Goal: Information Seeking & Learning: Check status

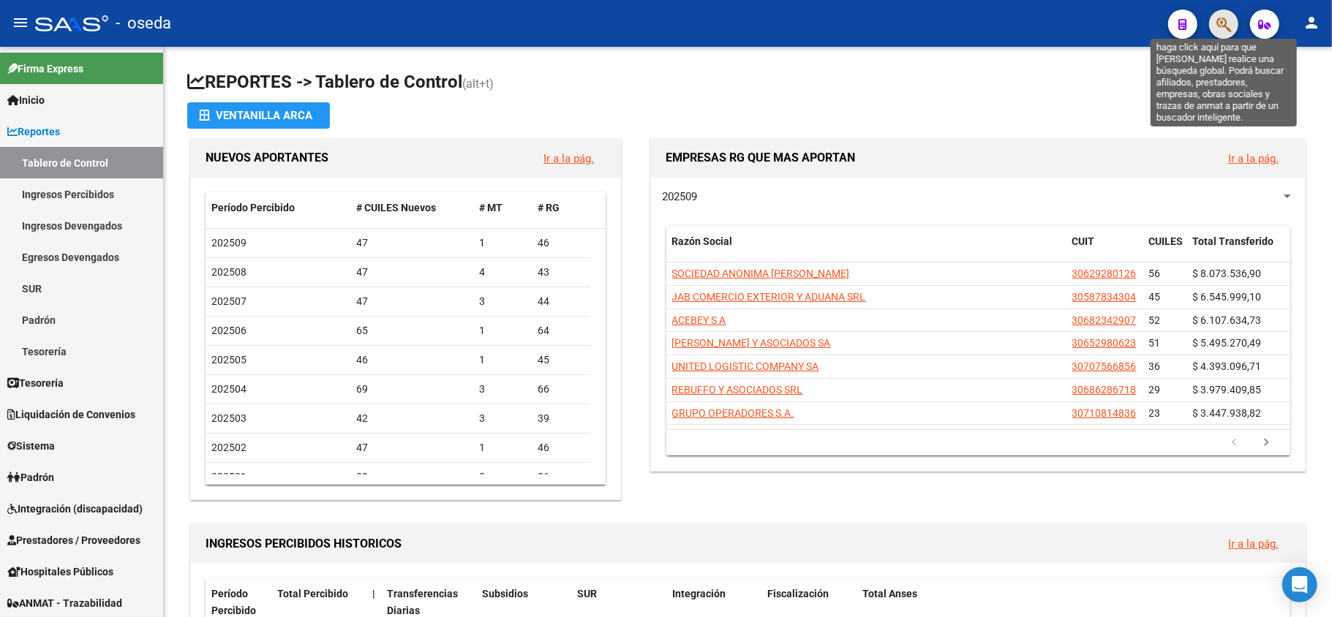
click at [1224, 29] on icon "button" at bounding box center [1224, 24] width 15 height 17
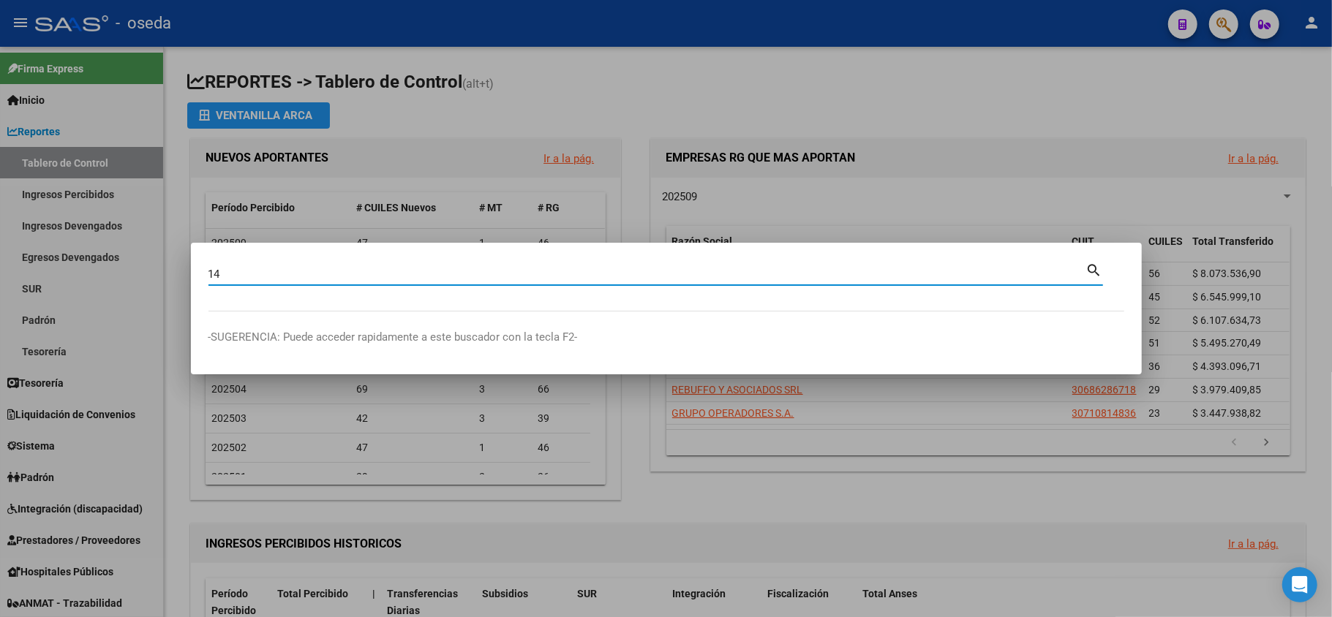
type input "1"
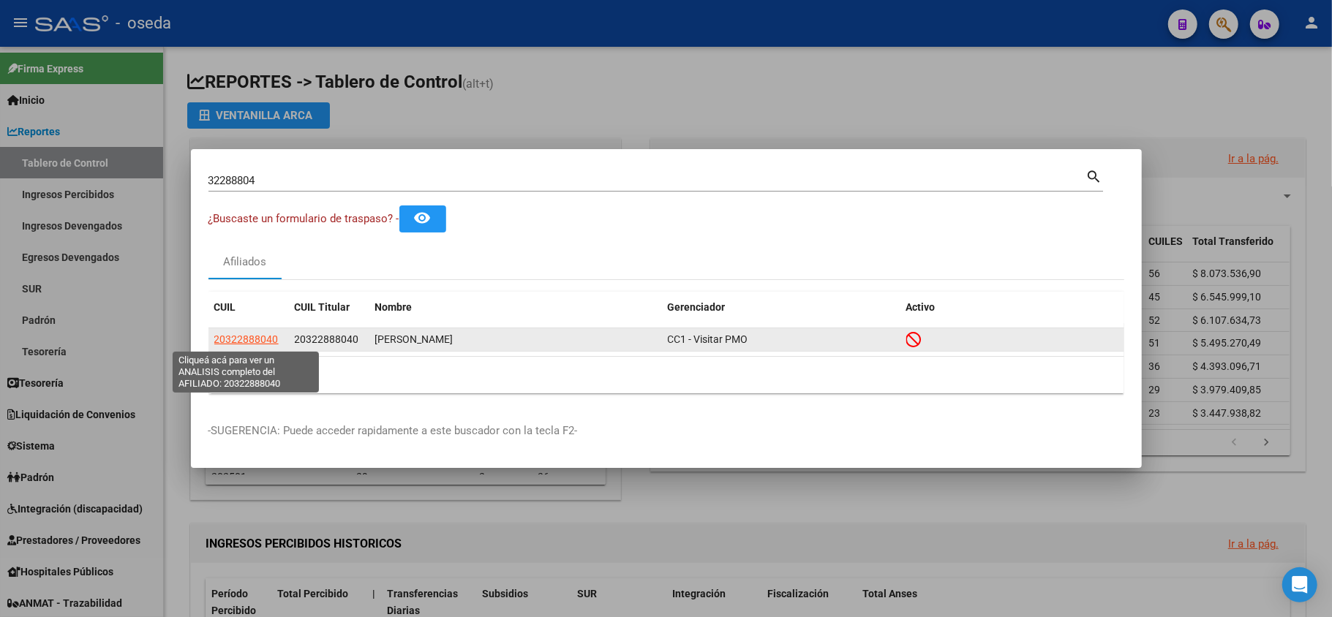
click at [246, 338] on span "20322888040" at bounding box center [246, 340] width 64 height 12
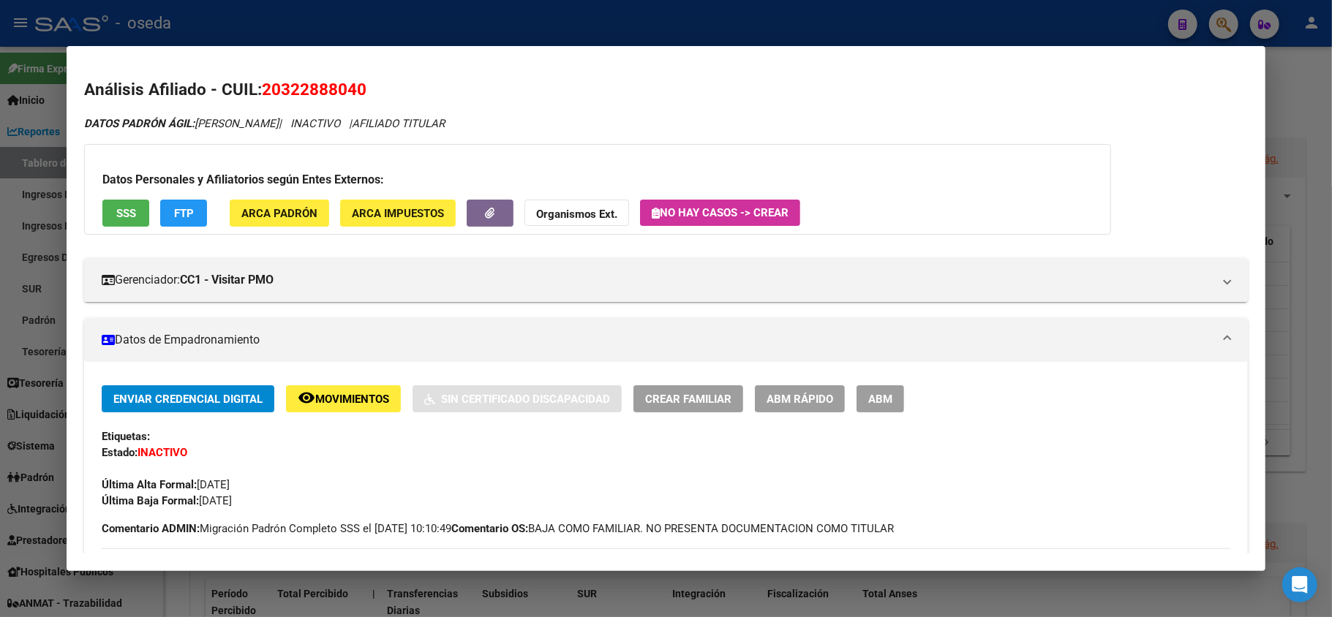
click at [309, 91] on span "20322888040" at bounding box center [314, 89] width 105 height 19
copy span "20322888040"
click at [0, 308] on div at bounding box center [666, 308] width 1332 height 617
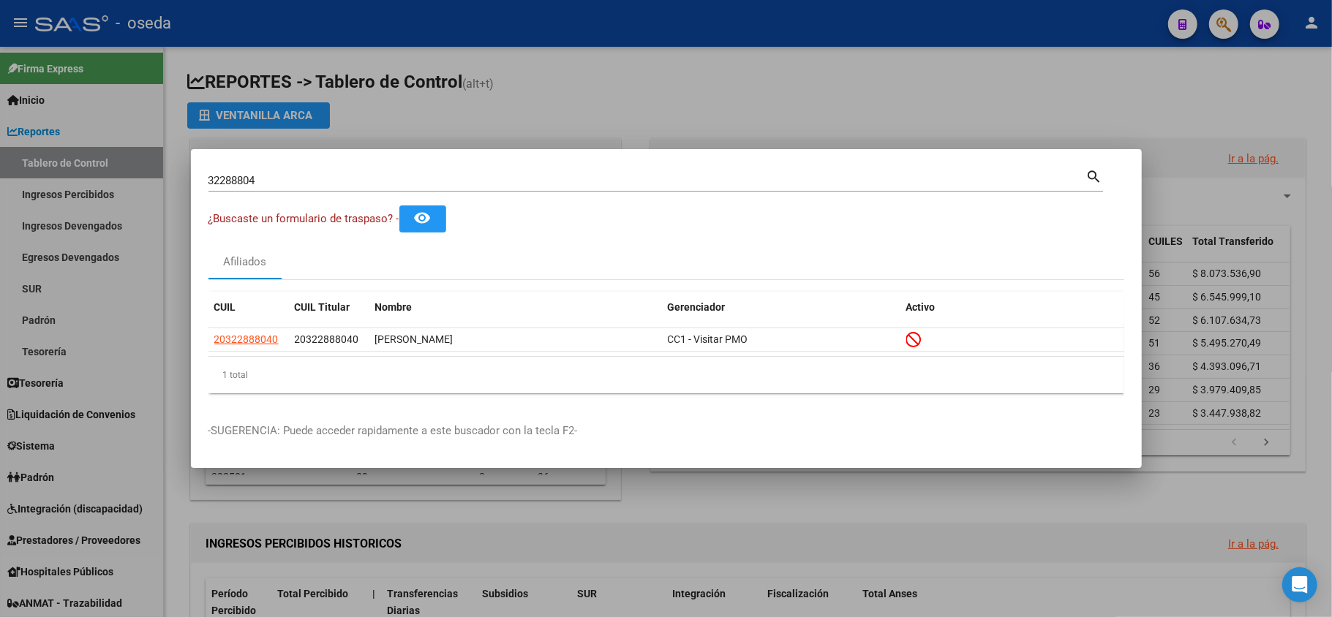
click at [266, 174] on input "32288804" at bounding box center [648, 180] width 878 height 13
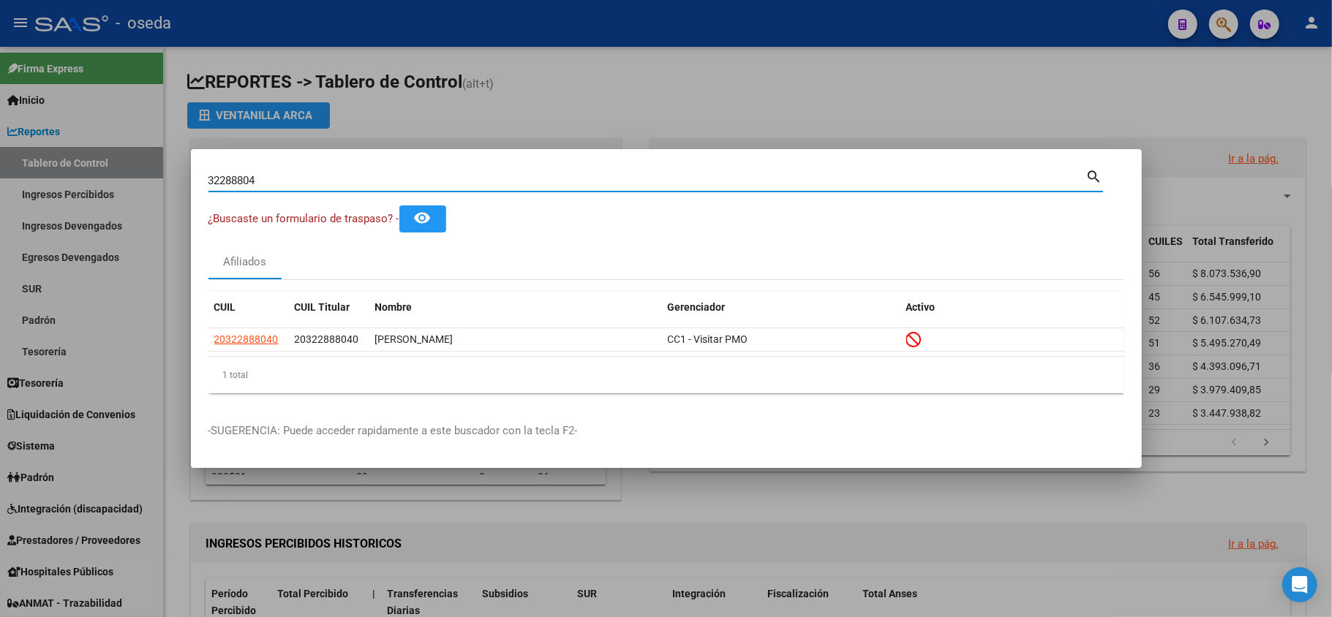
click at [266, 174] on input "32288804" at bounding box center [648, 180] width 878 height 13
type input "14996299"
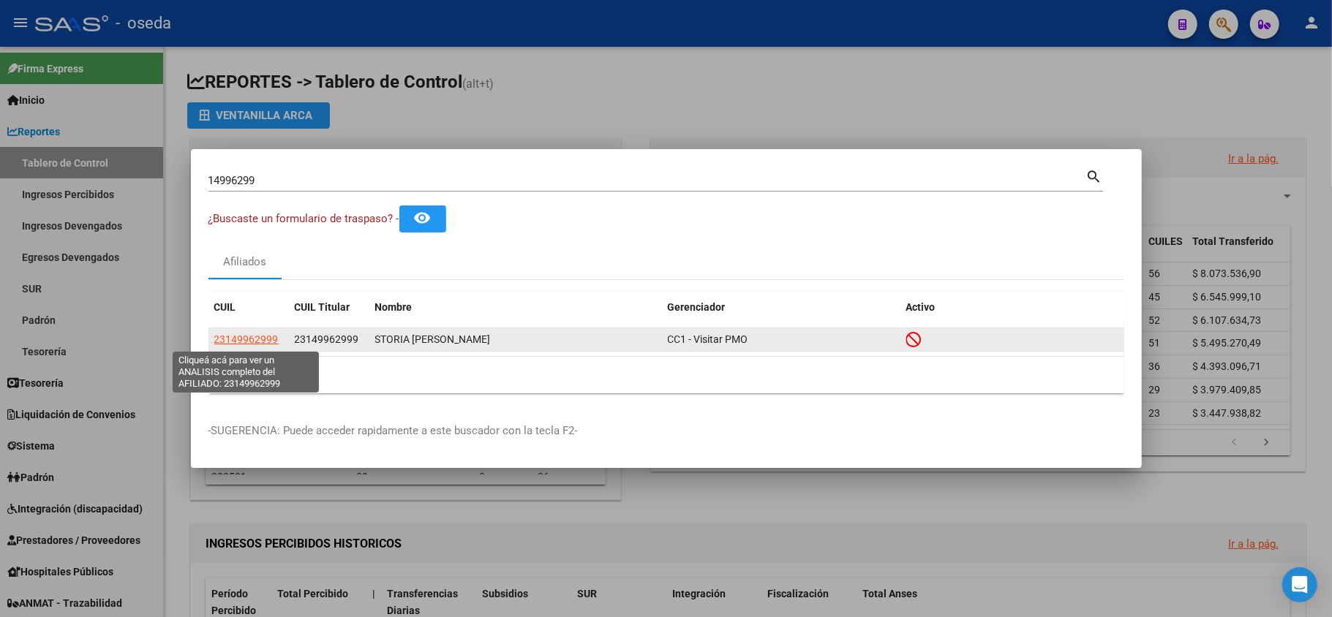
click at [246, 337] on span "23149962999" at bounding box center [246, 340] width 64 height 12
type textarea "23149962999"
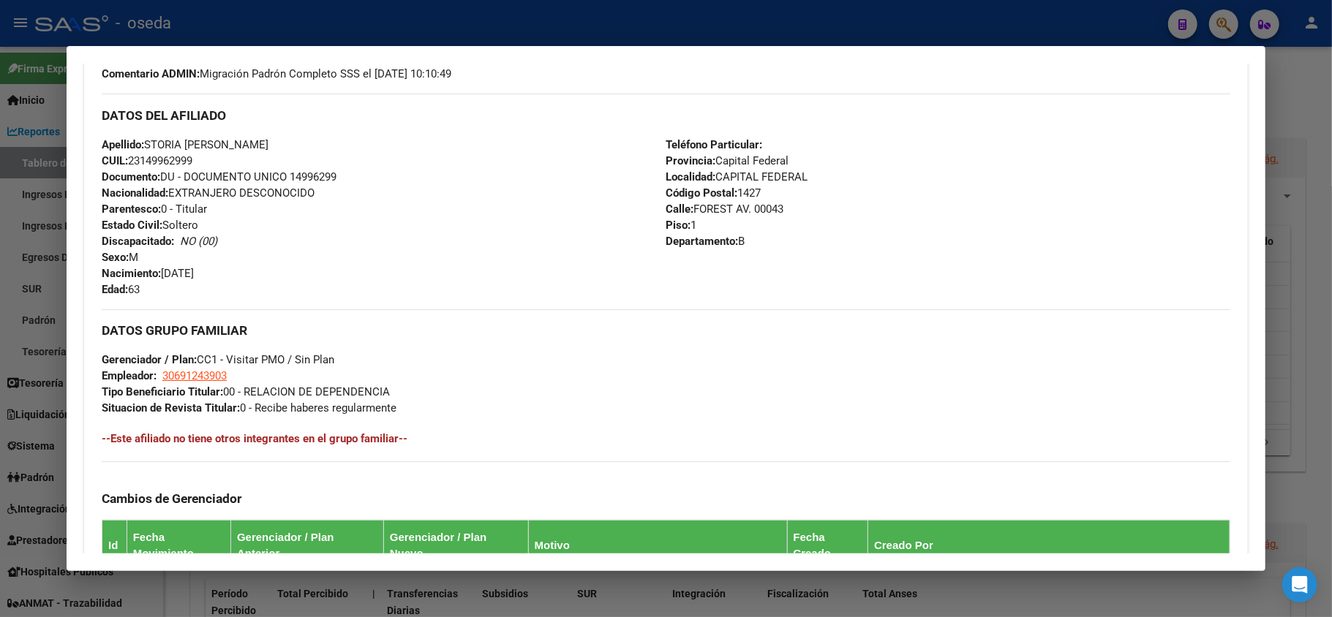
scroll to position [747, 0]
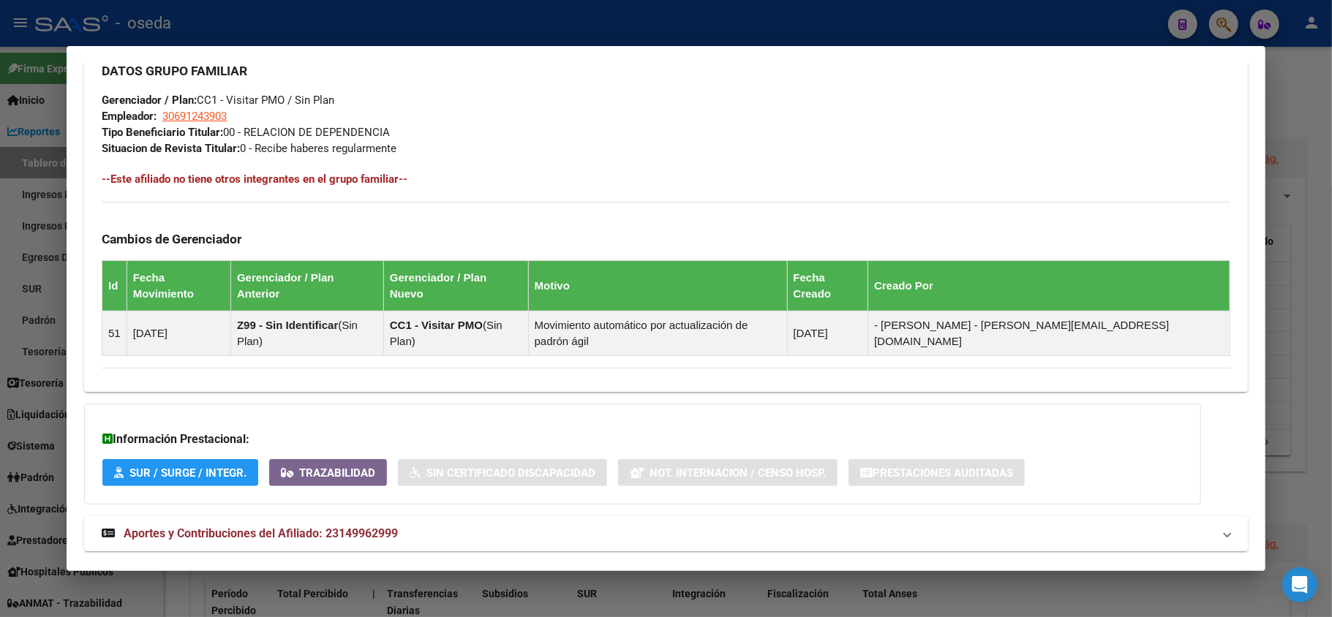
click at [338, 527] on span "Aportes y Contribuciones del Afiliado: 23149962999" at bounding box center [261, 534] width 274 height 14
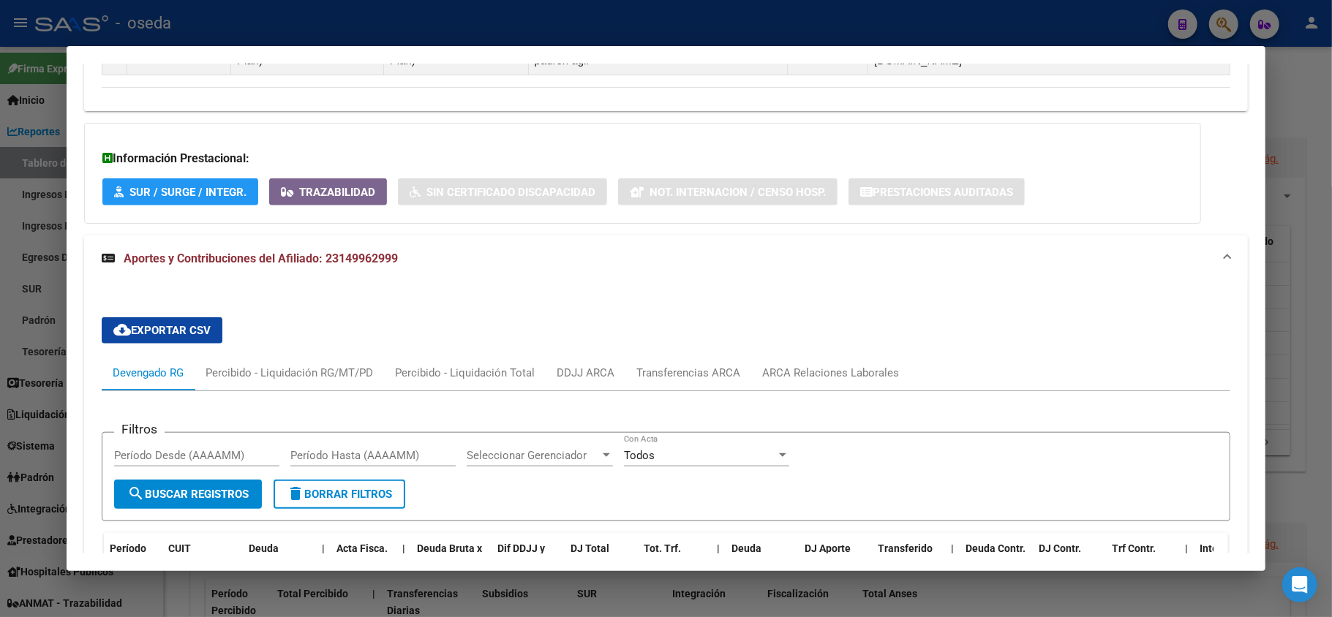
scroll to position [1223, 0]
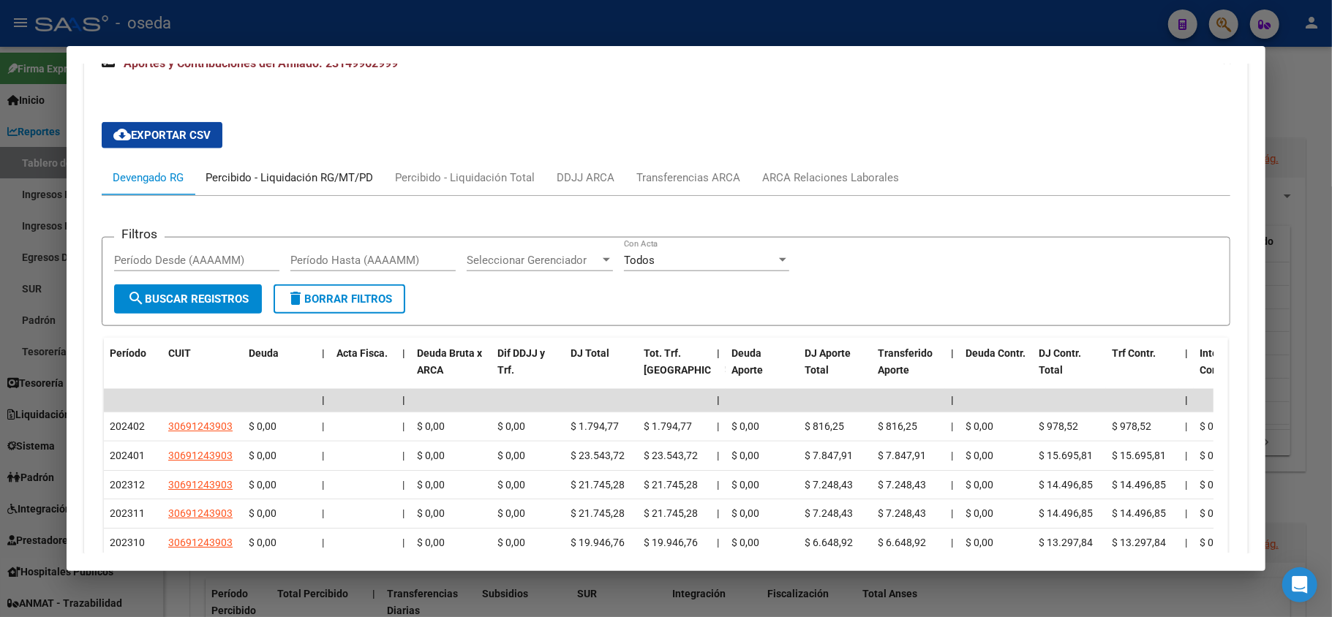
click at [310, 170] on div "Percibido - Liquidación RG/MT/PD" at bounding box center [290, 178] width 168 height 16
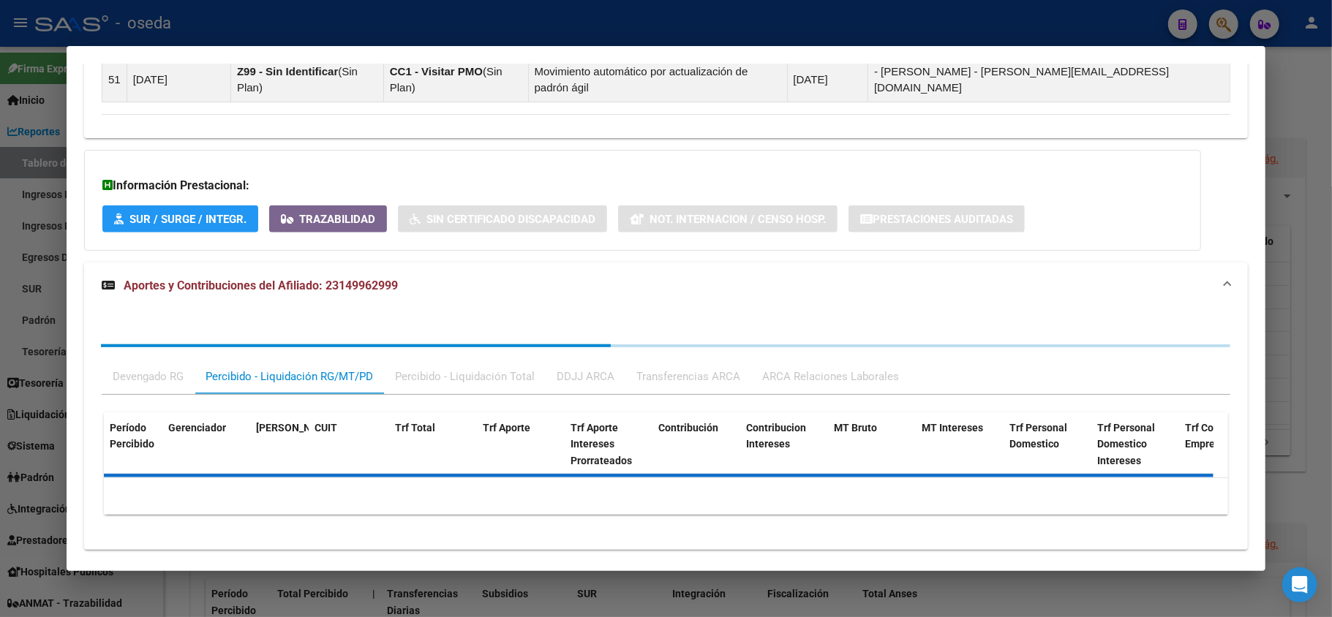
scroll to position [1071, 0]
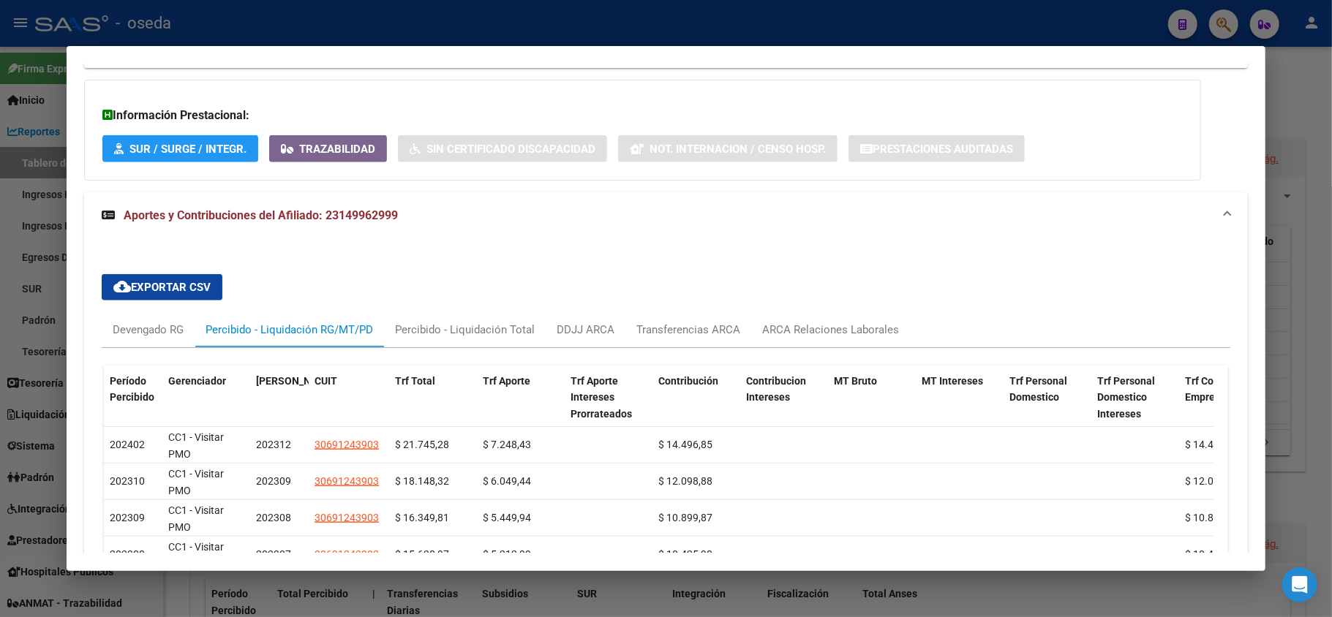
click at [0, 270] on div at bounding box center [666, 308] width 1332 height 617
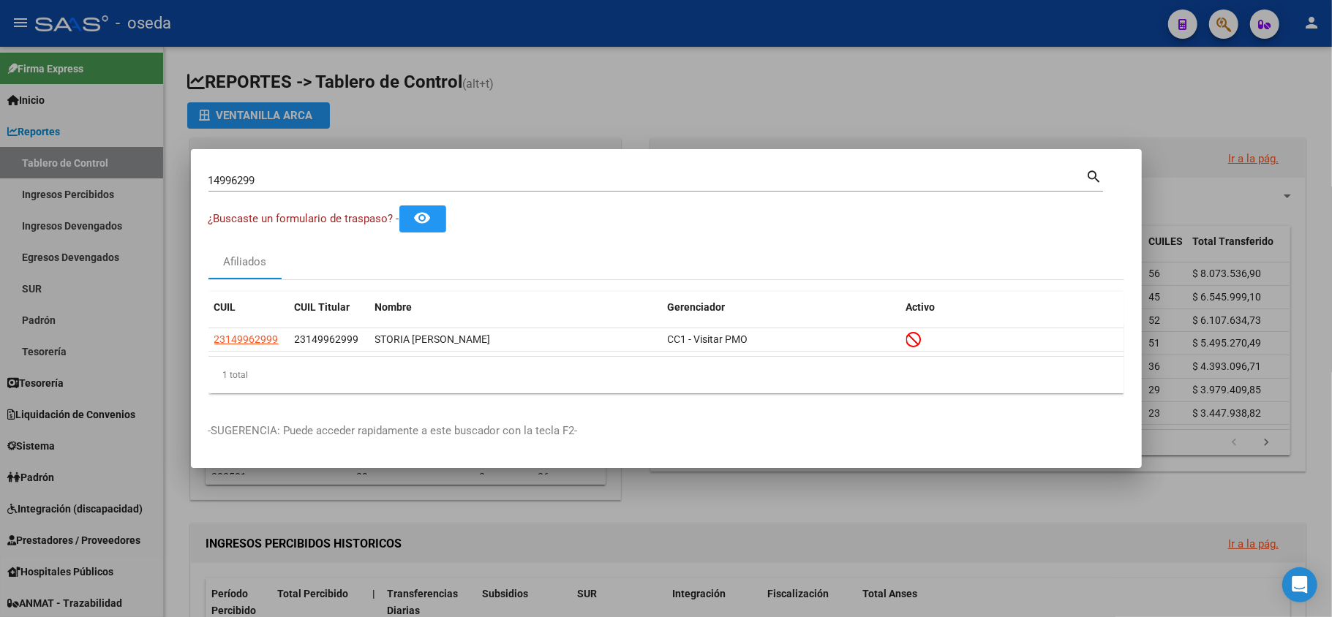
click at [240, 180] on input "14996299" at bounding box center [648, 180] width 878 height 13
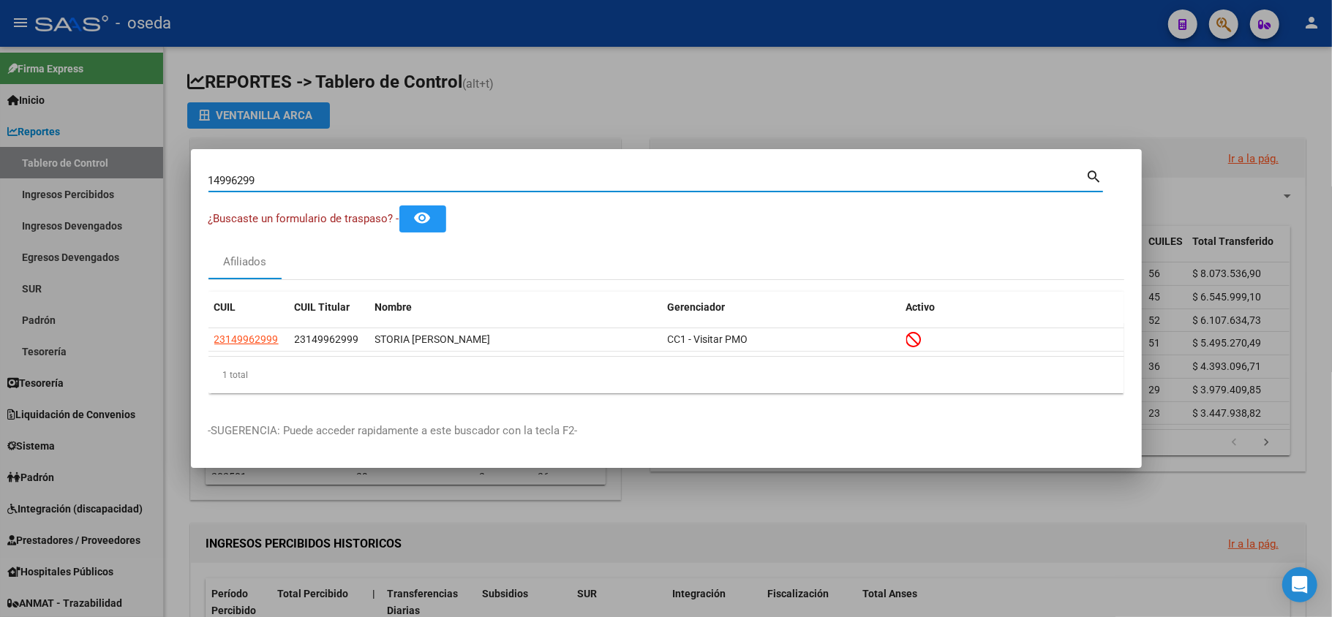
click at [240, 180] on input "14996299" at bounding box center [648, 180] width 878 height 13
paste input "231499629"
type input "2"
paste input "23149962999"
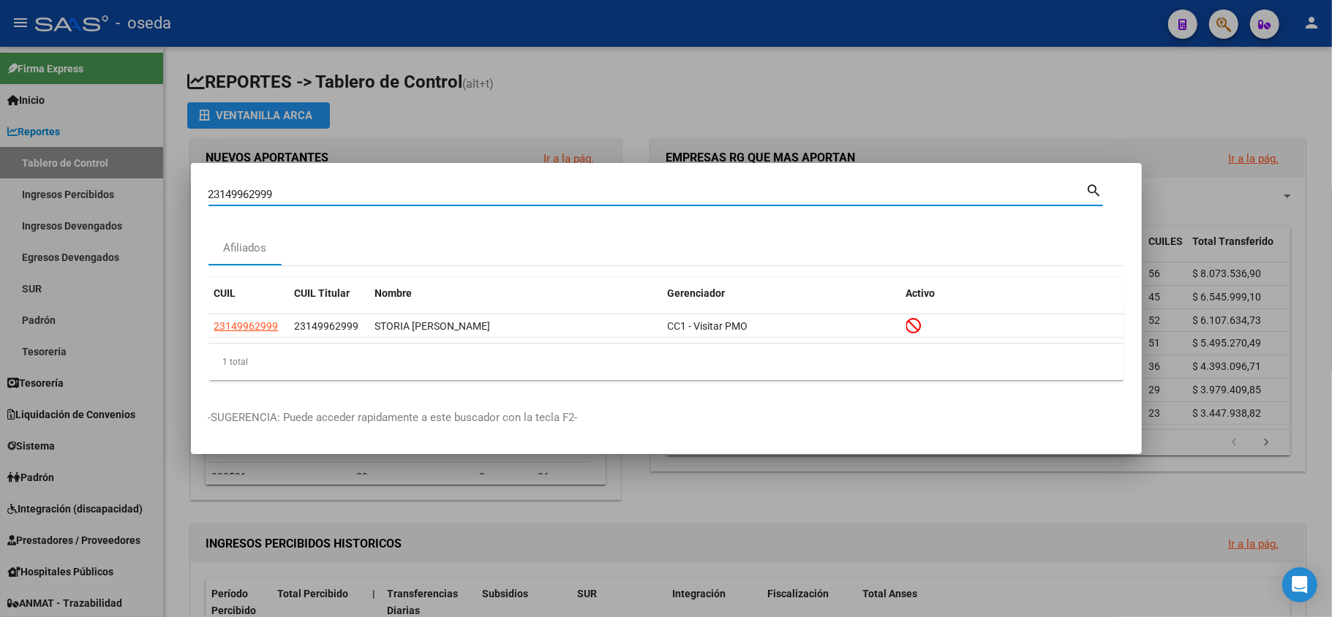
click at [260, 200] on input "23149962999" at bounding box center [648, 194] width 878 height 13
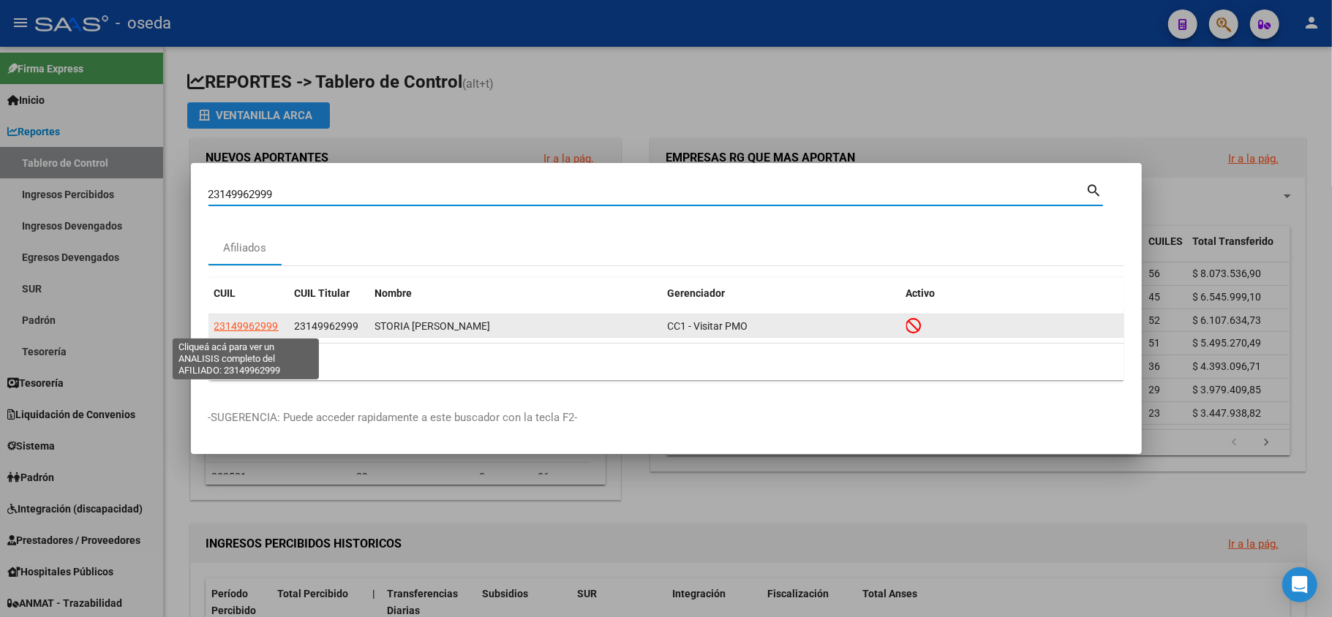
click at [241, 325] on span "23149962999" at bounding box center [246, 326] width 64 height 12
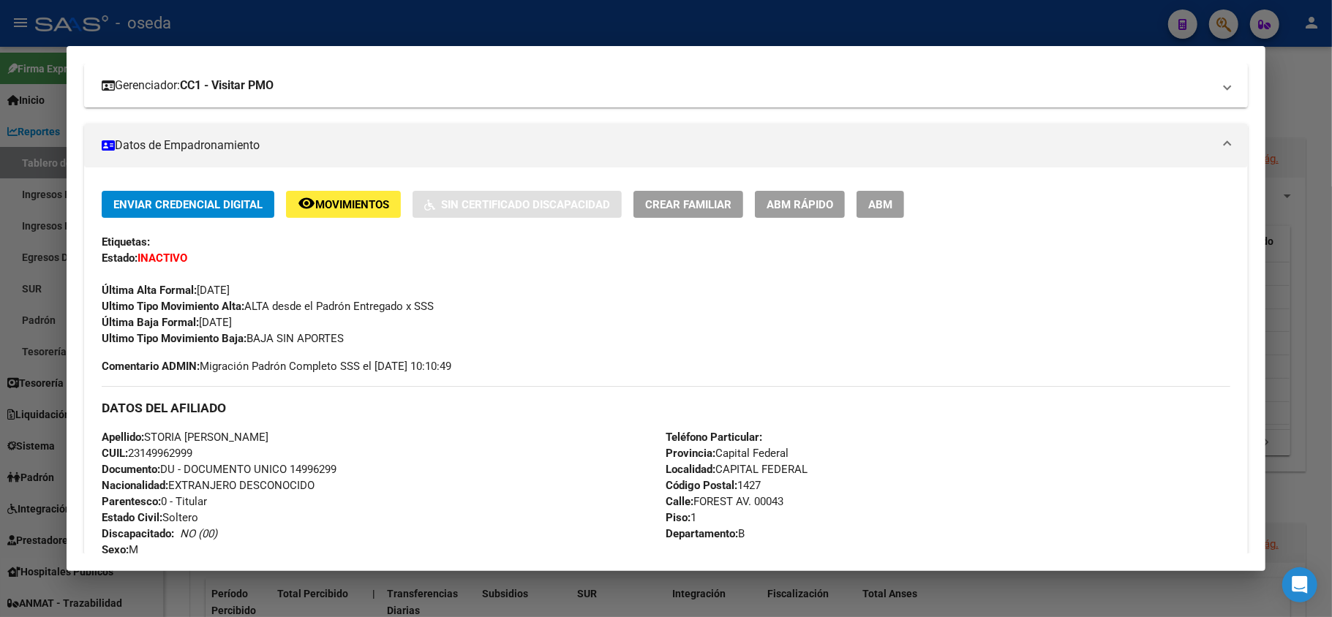
scroll to position [293, 0]
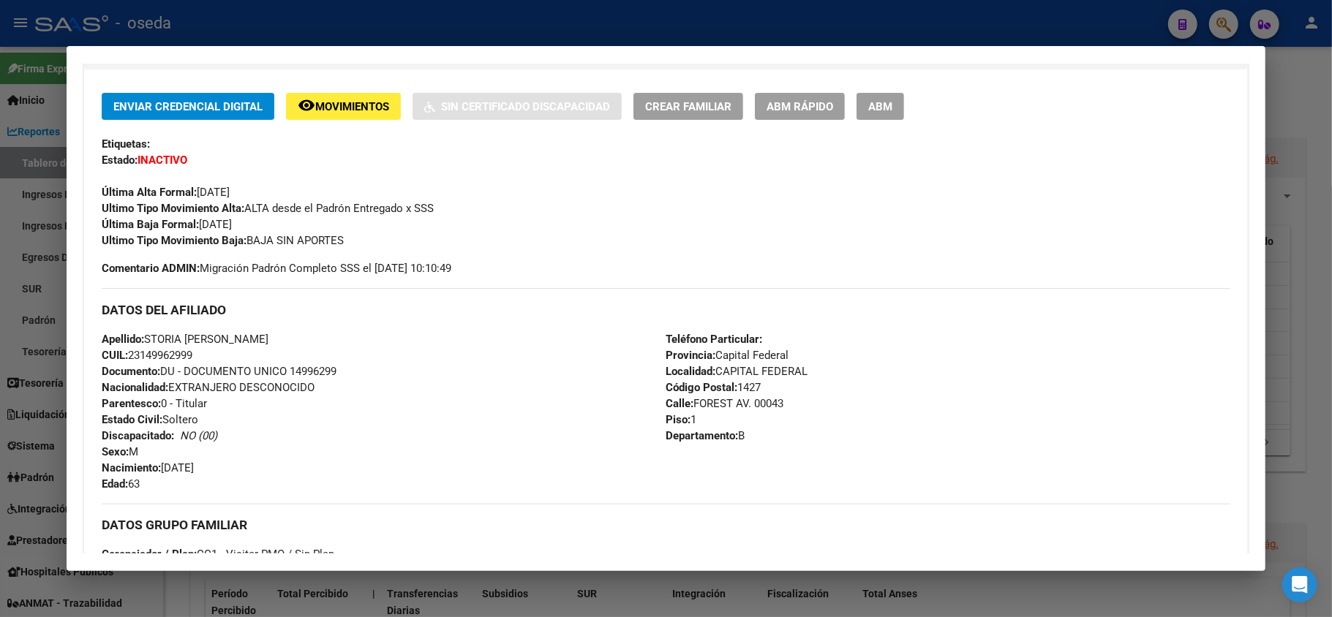
click at [0, 290] on div at bounding box center [666, 308] width 1332 height 617
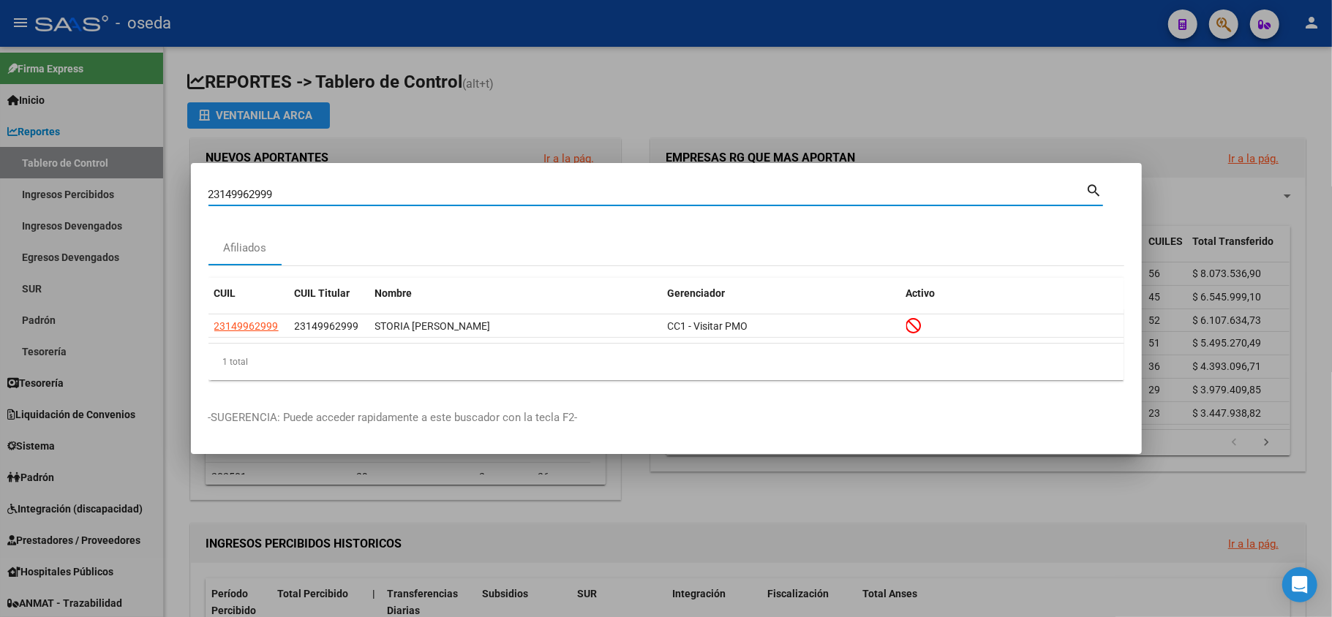
click at [236, 193] on input "23149962999" at bounding box center [648, 194] width 878 height 13
type input "32288804"
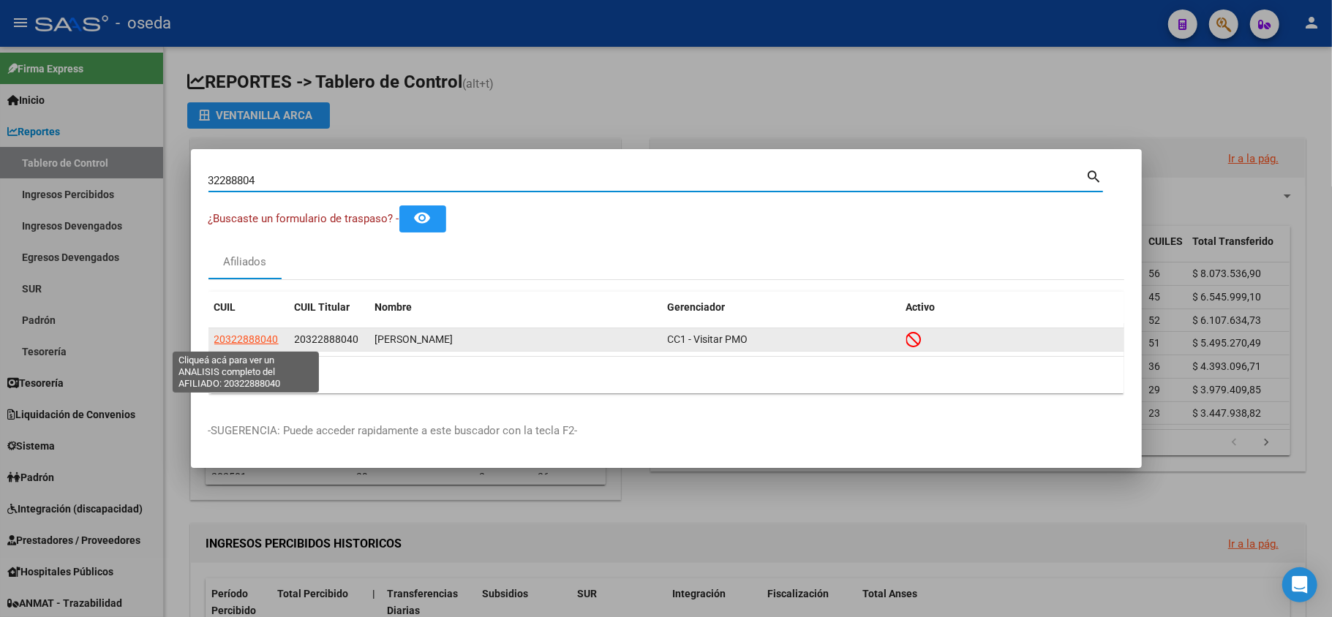
click at [237, 334] on span "20322888040" at bounding box center [246, 340] width 64 height 12
type textarea "20322888040"
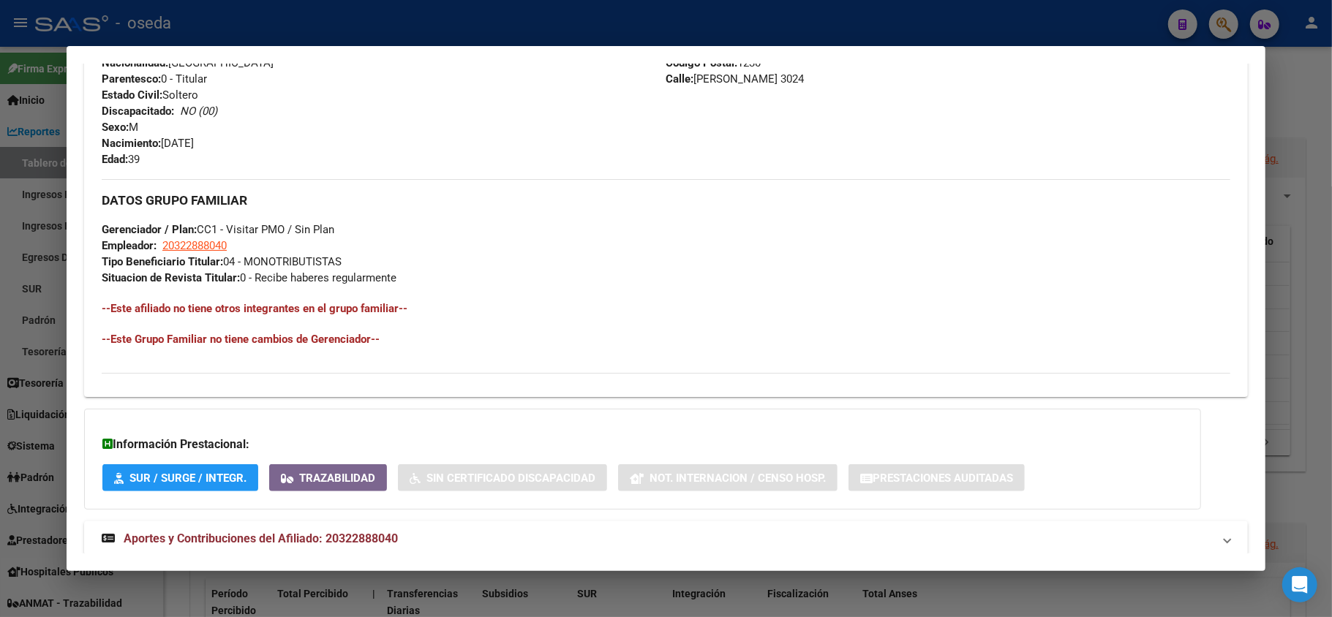
scroll to position [622, 0]
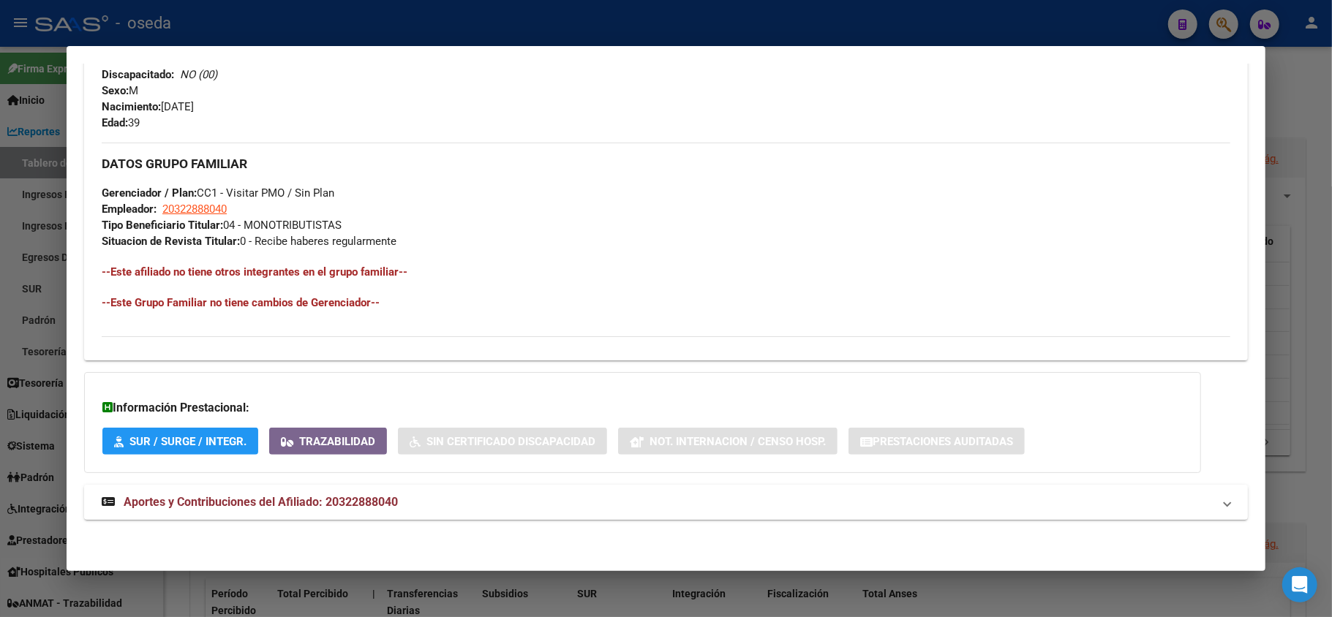
click at [353, 501] on span "Aportes y Contribuciones del Afiliado: 20322888040" at bounding box center [261, 502] width 274 height 14
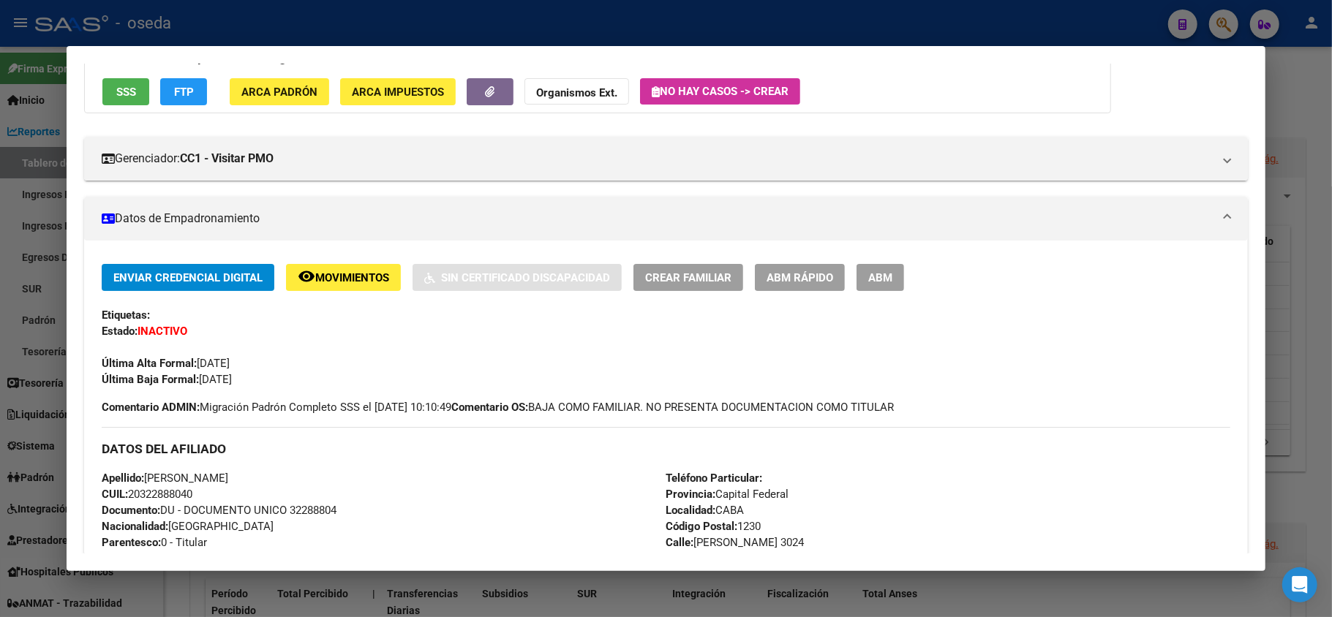
scroll to position [24, 0]
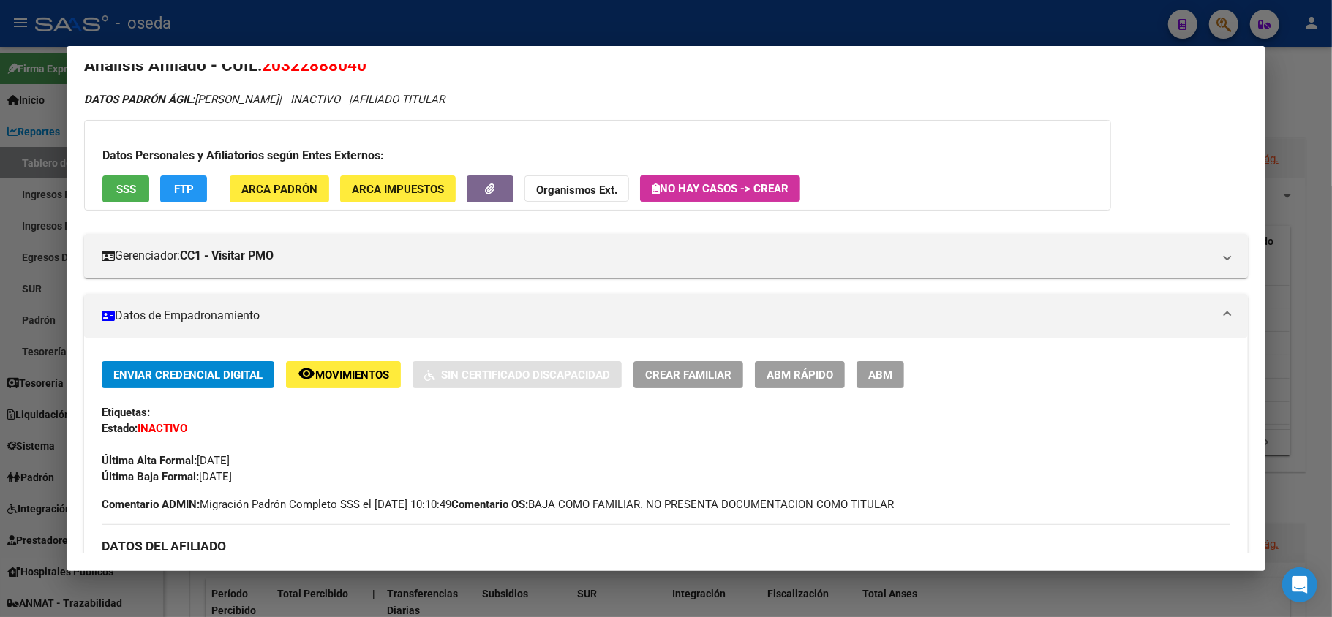
click at [114, 184] on button "SSS" at bounding box center [125, 189] width 47 height 27
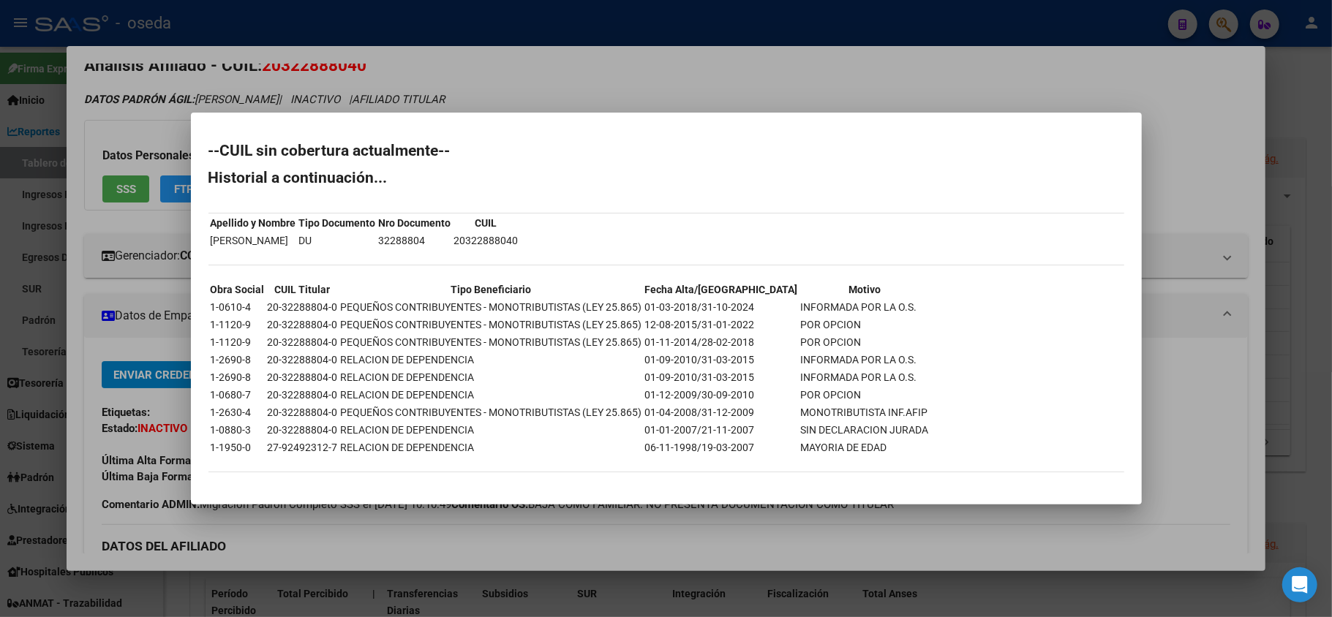
click at [452, 238] on td "32288804" at bounding box center [415, 241] width 74 height 16
copy td "32288804"
click at [642, 91] on div at bounding box center [666, 308] width 1332 height 617
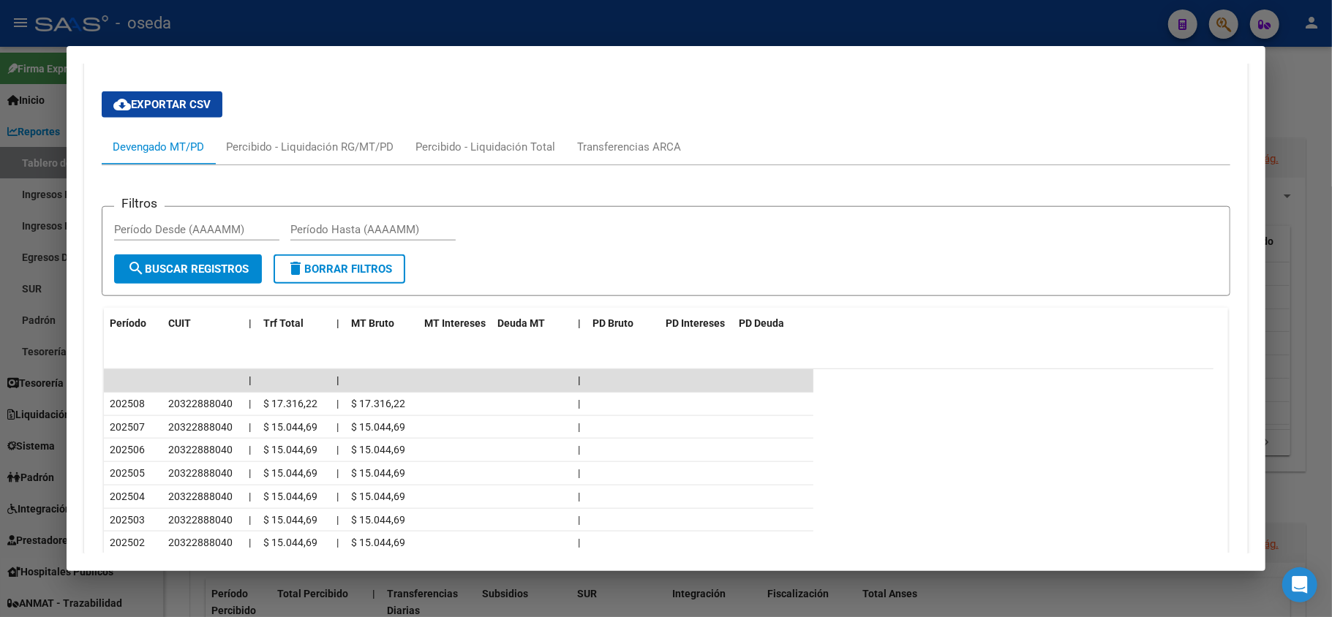
scroll to position [1195, 0]
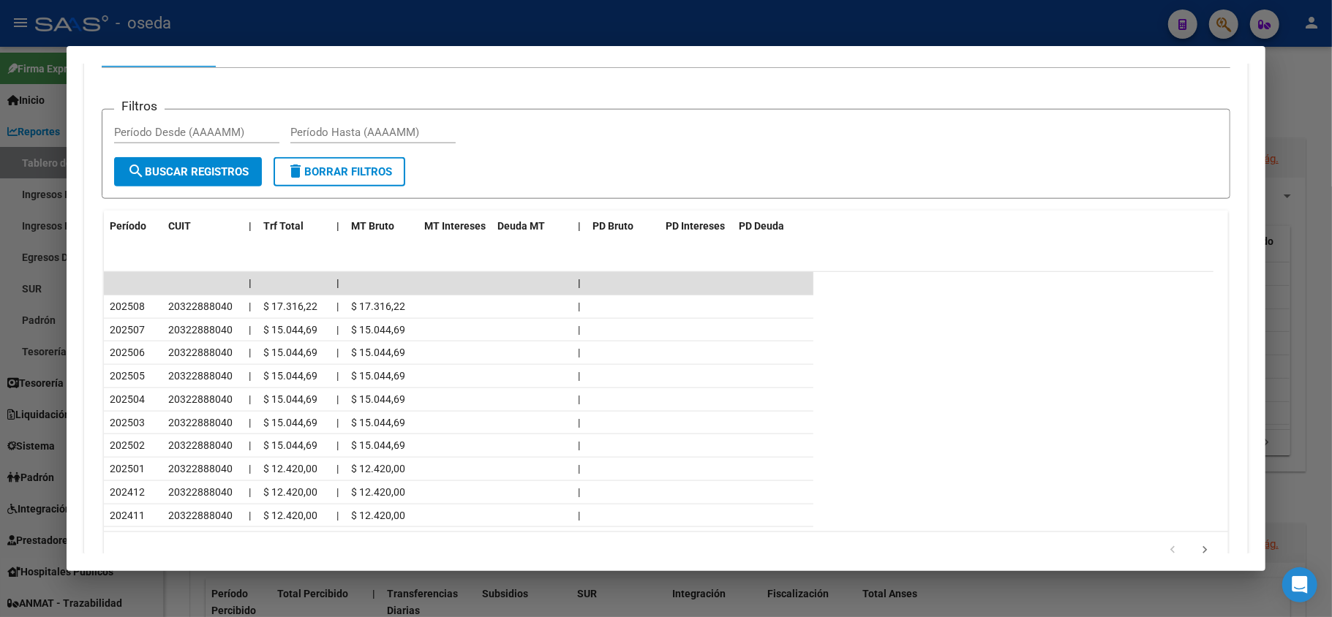
drag, startPoint x: 460, startPoint y: 10, endPoint x: 452, endPoint y: 29, distance: 21.3
click at [460, 10] on div at bounding box center [666, 308] width 1332 height 617
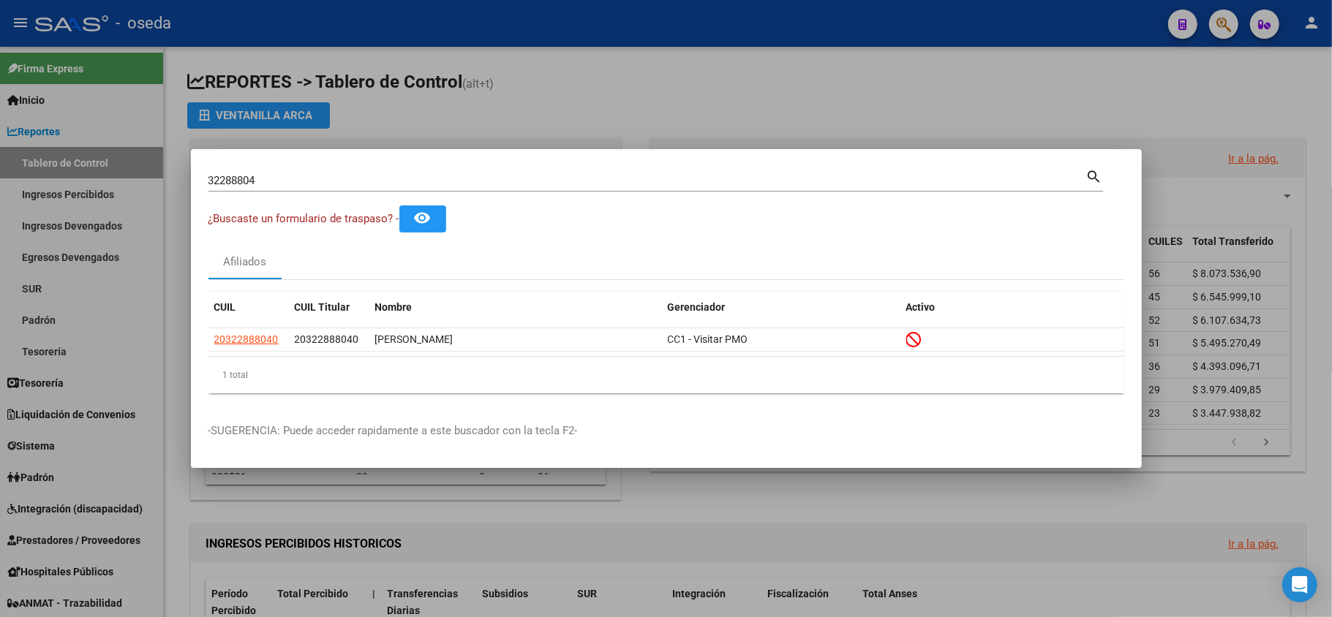
click at [424, 177] on input "32288804" at bounding box center [648, 180] width 878 height 13
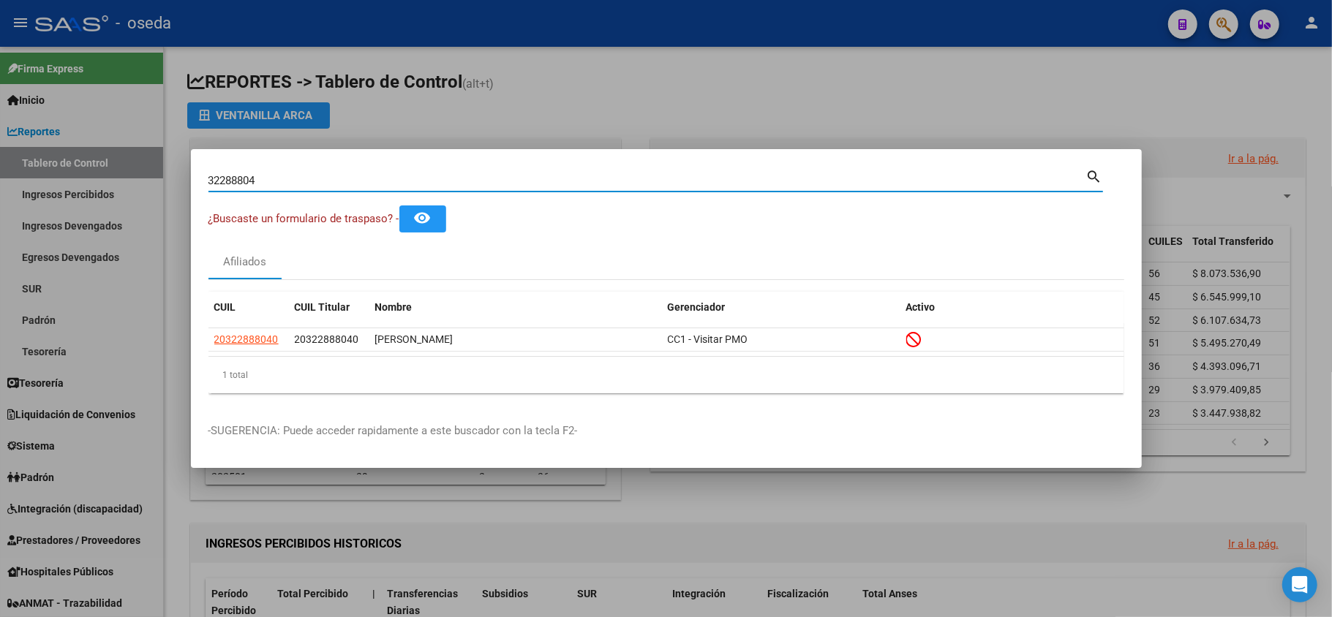
click at [424, 177] on input "32288804" at bounding box center [648, 180] width 878 height 13
type input "14996299"
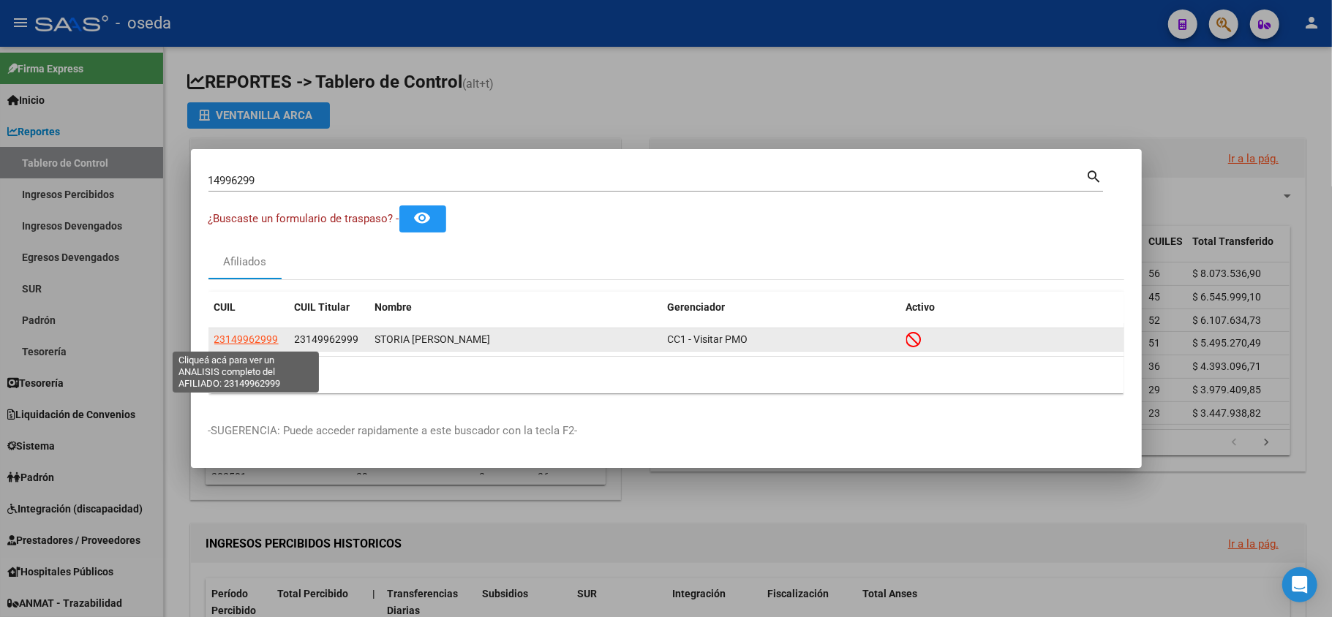
click at [255, 337] on span "23149962999" at bounding box center [246, 340] width 64 height 12
type textarea "23149962999"
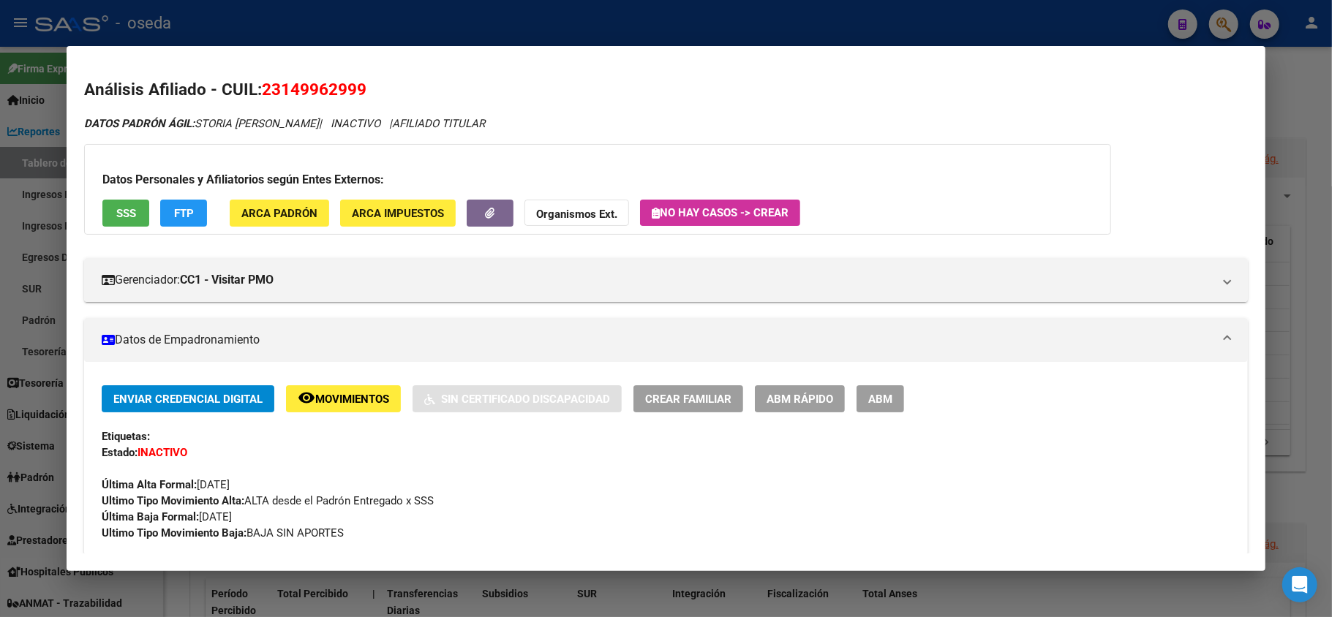
drag, startPoint x: 358, startPoint y: 89, endPoint x: 282, endPoint y: 97, distance: 75.8
click at [282, 97] on span "23149962999" at bounding box center [314, 89] width 105 height 19
copy span "14996299"
click at [124, 214] on span "SSS" at bounding box center [126, 213] width 20 height 13
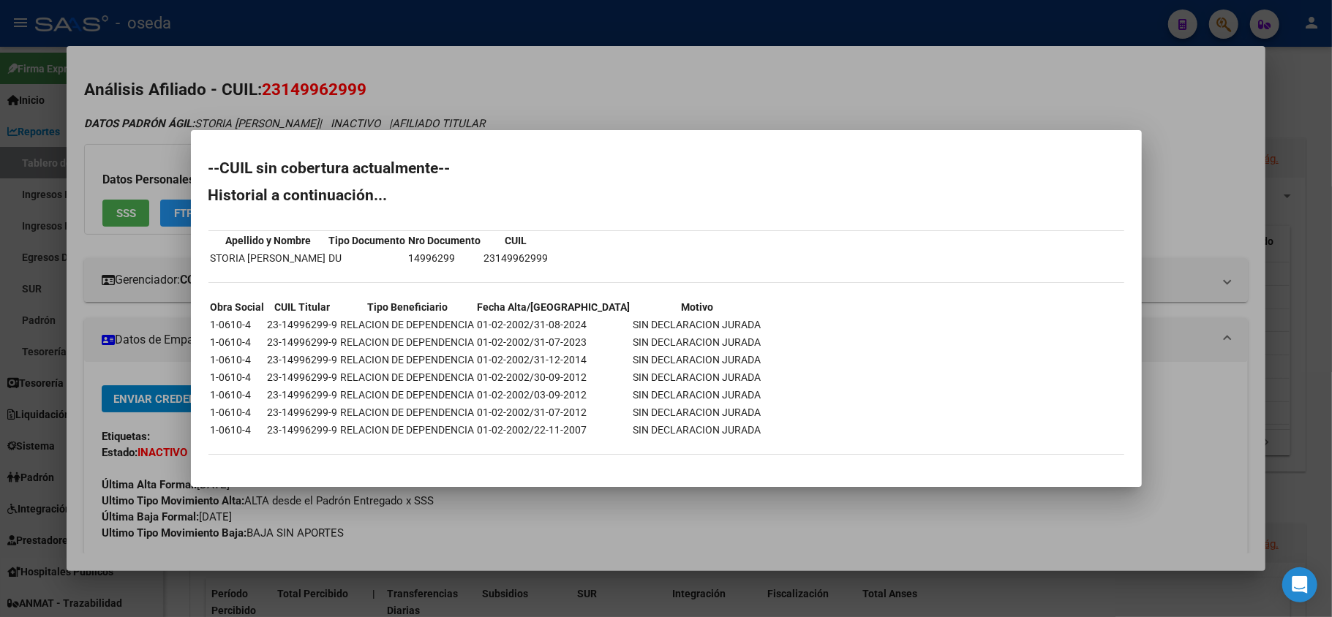
click at [484, 519] on div at bounding box center [666, 308] width 1332 height 617
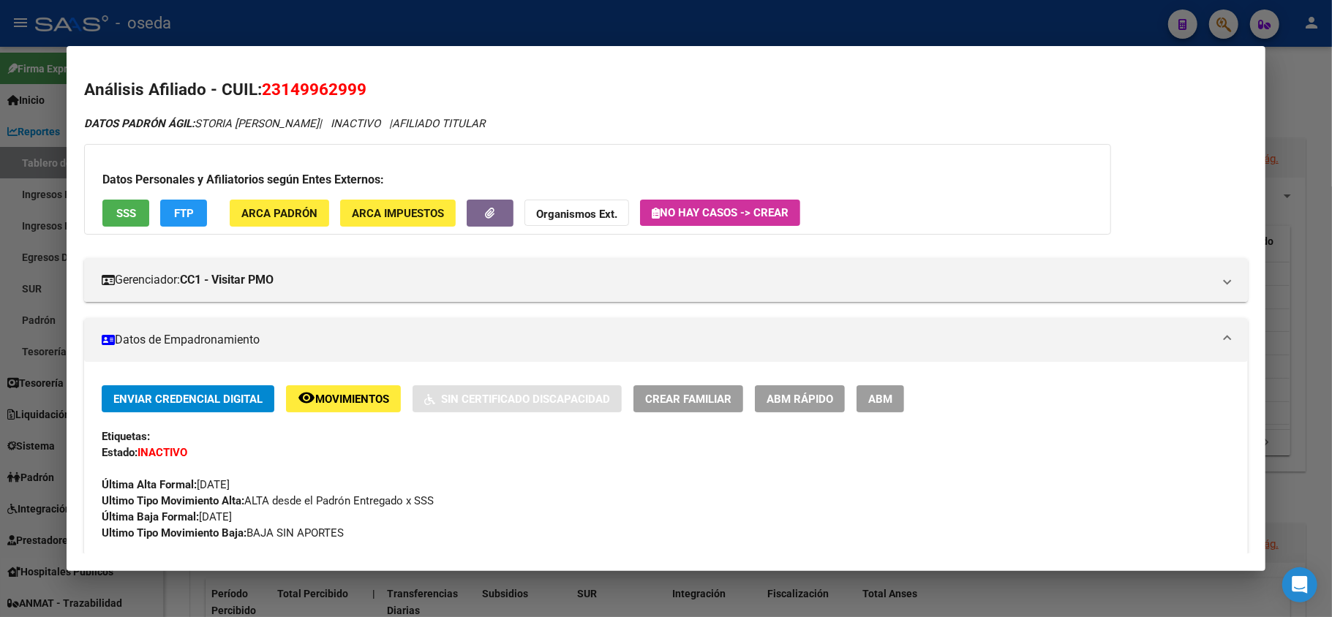
click at [0, 448] on div at bounding box center [666, 308] width 1332 height 617
